Goal: Information Seeking & Learning: Understand process/instructions

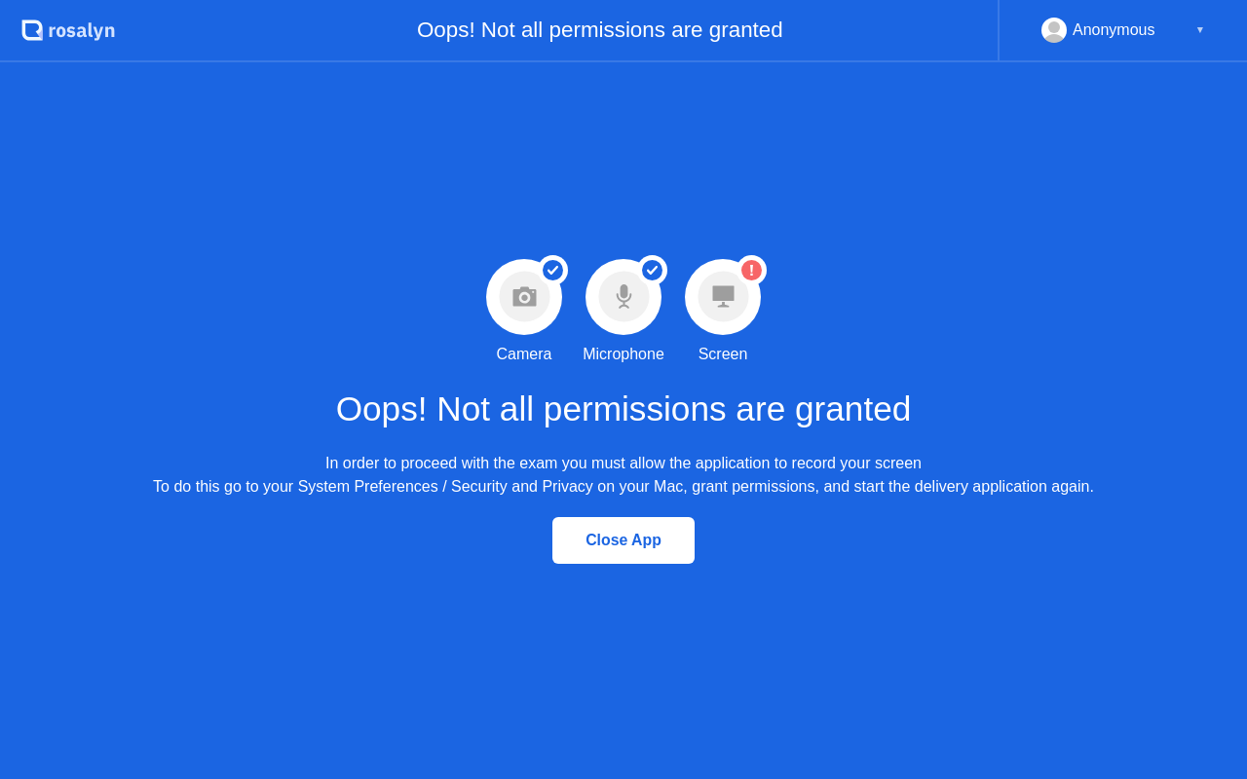
click at [745, 263] on circle at bounding box center [751, 270] width 20 height 20
click at [1201, 35] on div "▼" at bounding box center [1200, 30] width 10 height 25
click at [1201, 26] on div "▼" at bounding box center [1200, 30] width 10 height 25
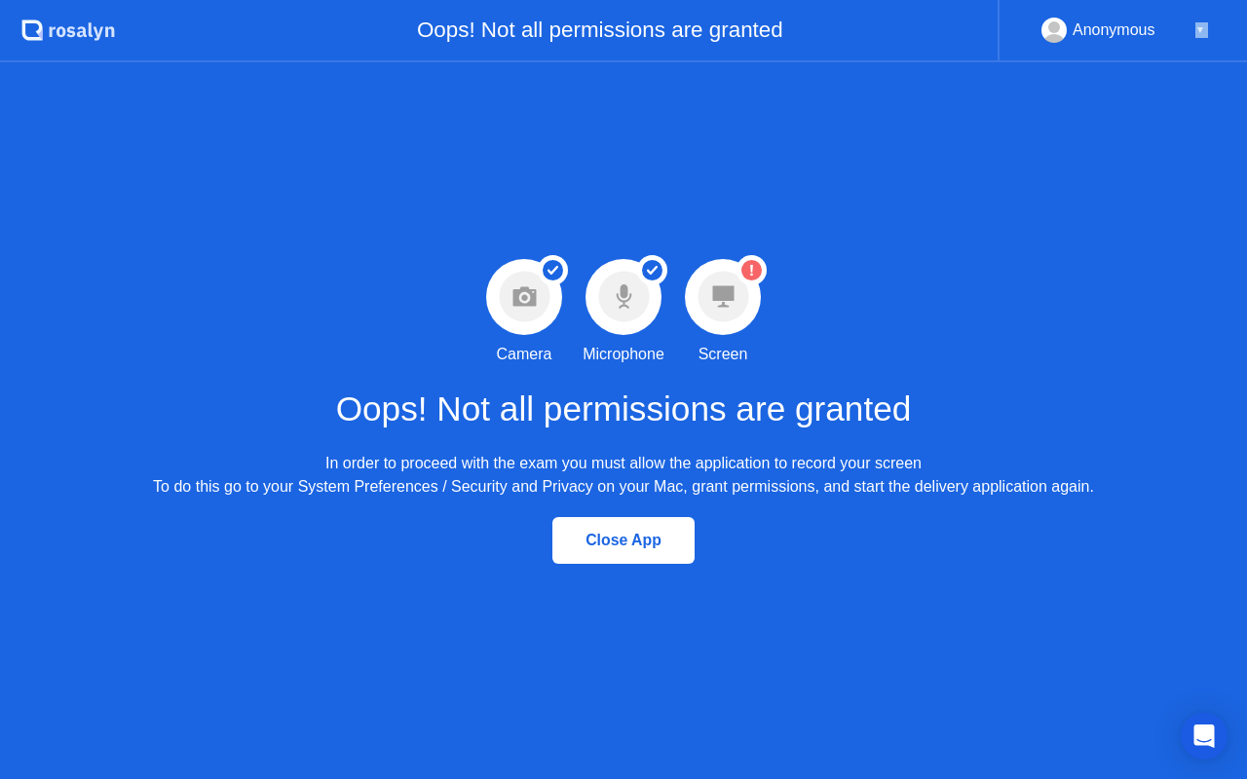
click at [1200, 26] on div "▼" at bounding box center [1200, 30] width 10 height 25
click at [1221, 731] on div "Open Intercom Messenger" at bounding box center [1205, 737] width 52 height 52
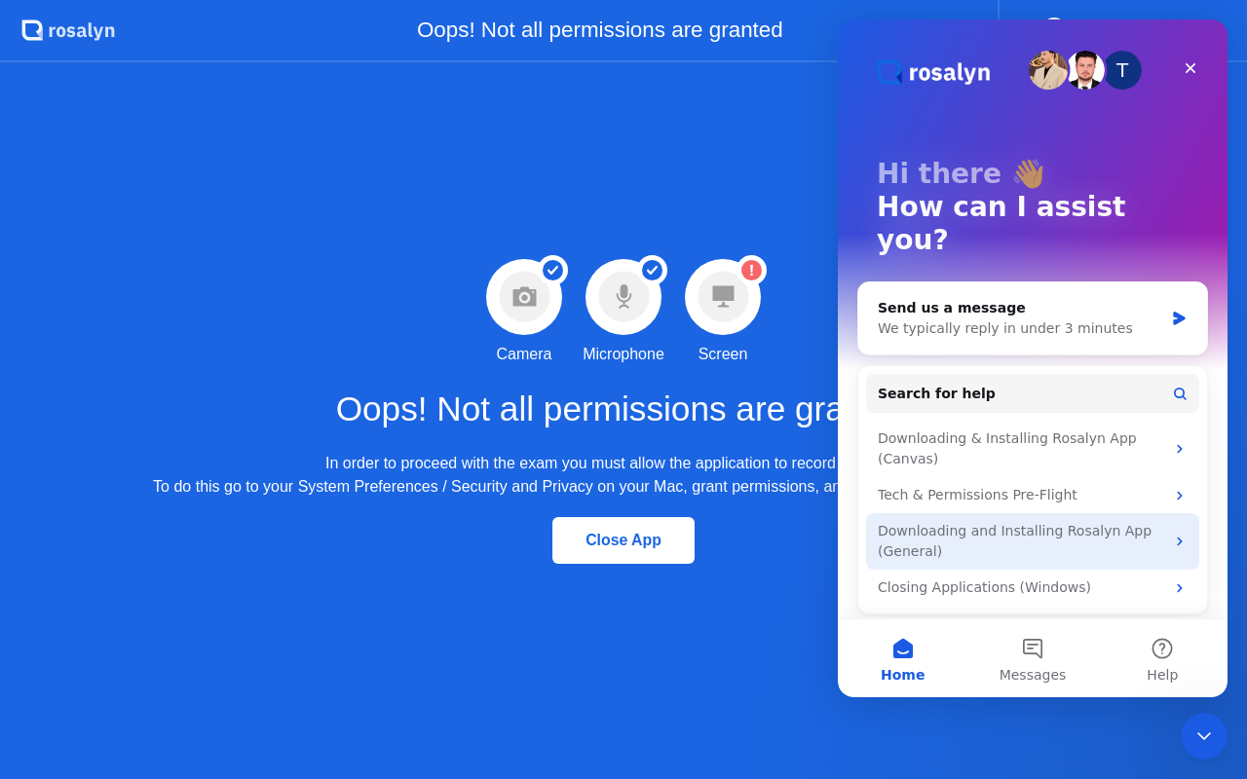
click at [1032, 521] on div "Downloading and Installing Rosalyn App (General)" at bounding box center [1021, 541] width 286 height 41
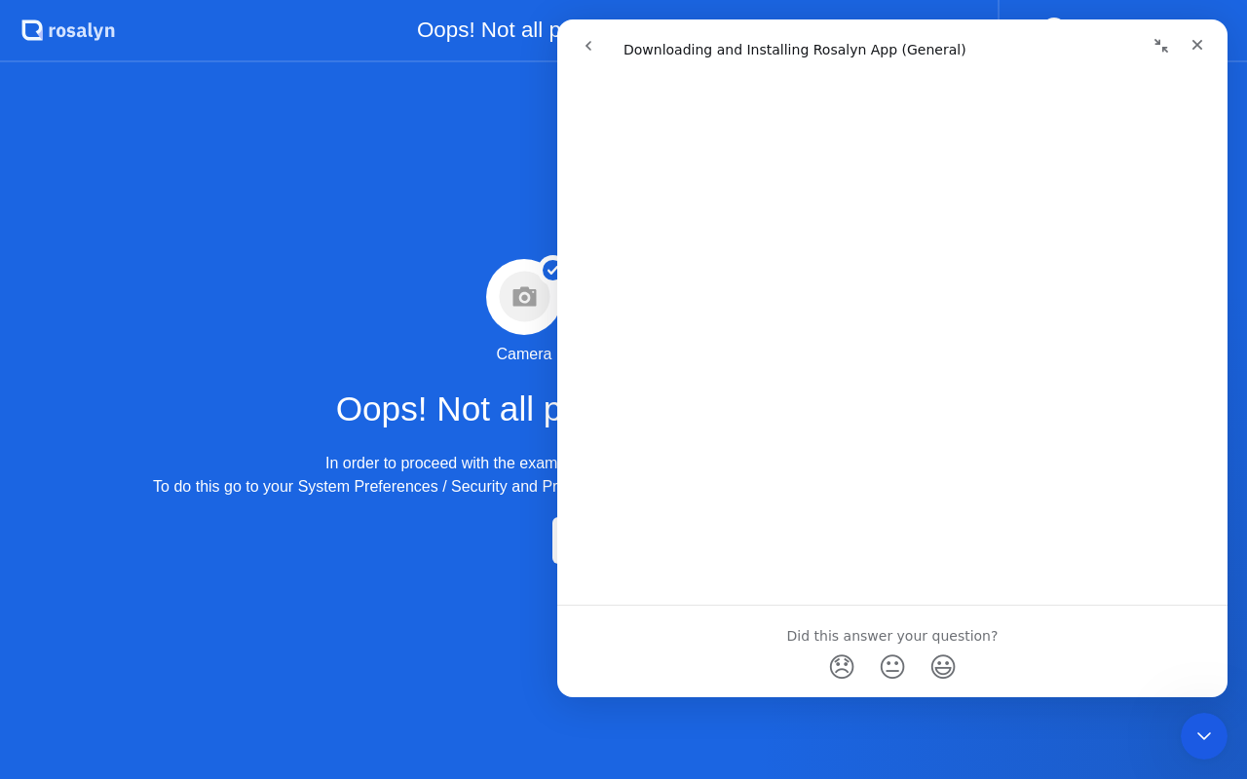
scroll to position [1416, 0]
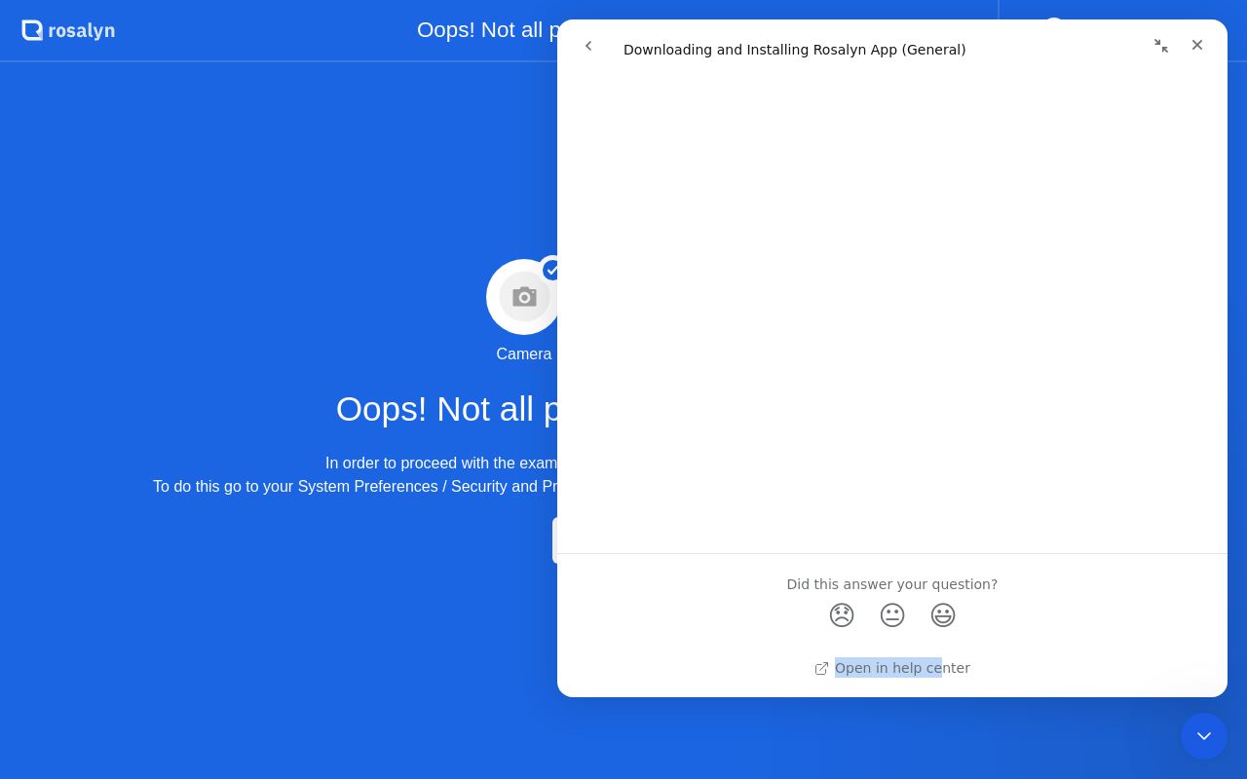
drag, startPoint x: 939, startPoint y: 654, endPoint x: 939, endPoint y: 677, distance: 23.4
click at [938, 676] on div "Open in help center" at bounding box center [892, 664] width 171 height 28
click at [948, 662] on link "Open in help center" at bounding box center [892, 668] width 156 height 16
click at [597, 46] on button "go back" at bounding box center [588, 45] width 37 height 37
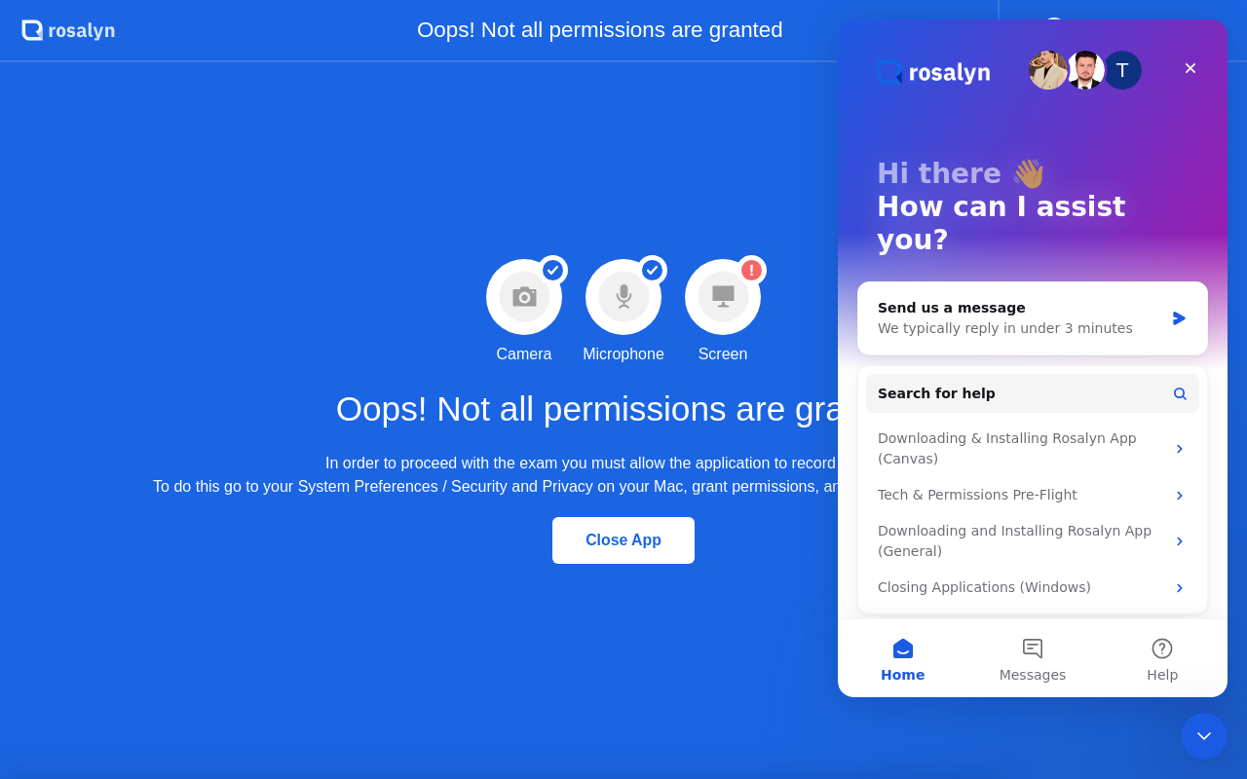
click at [735, 778] on div at bounding box center [623, 779] width 1247 height 0
